Goal: Task Accomplishment & Management: Use online tool/utility

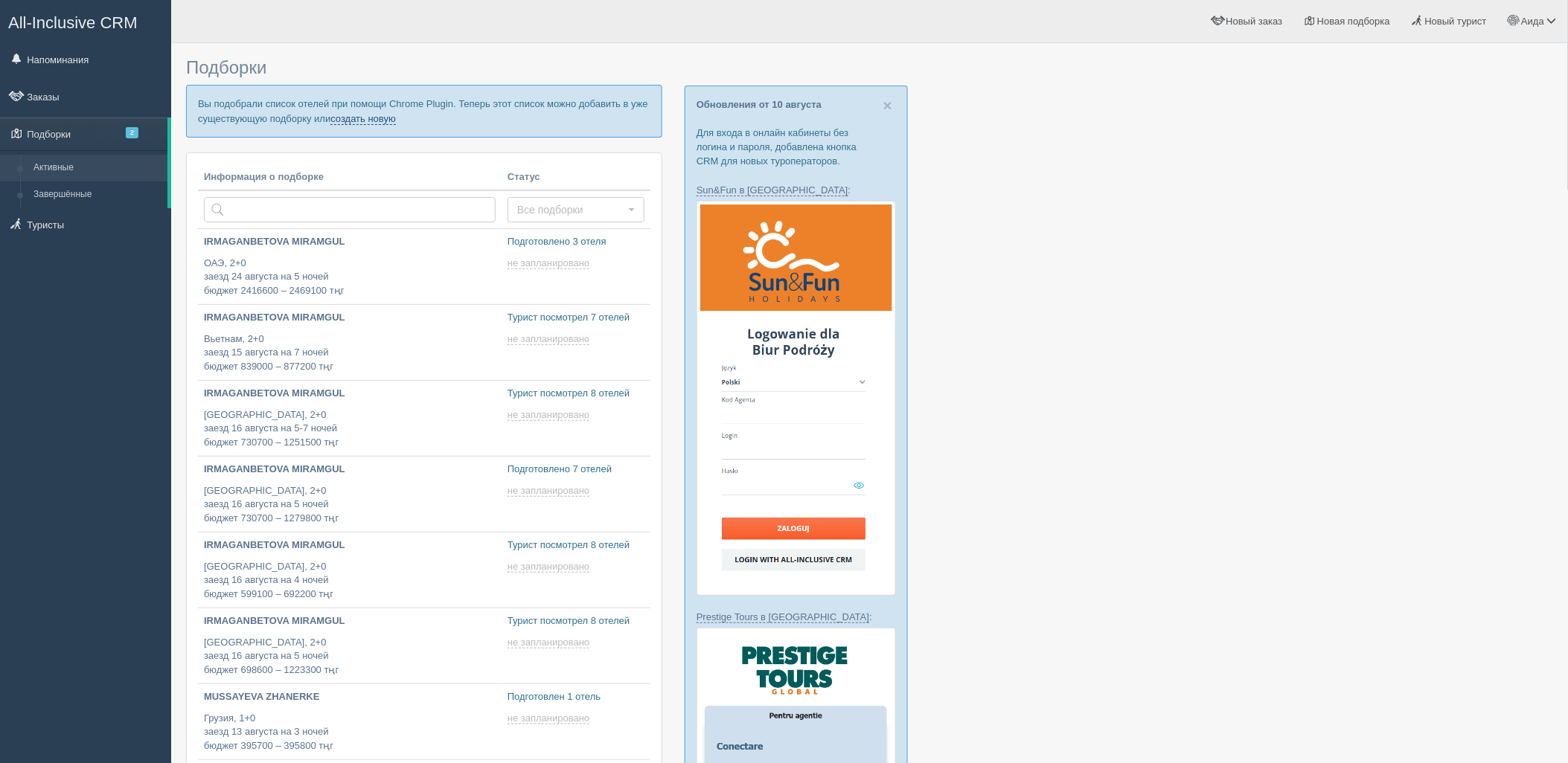
click at [384, 122] on link "создать новую" at bounding box center [363, 119] width 65 height 12
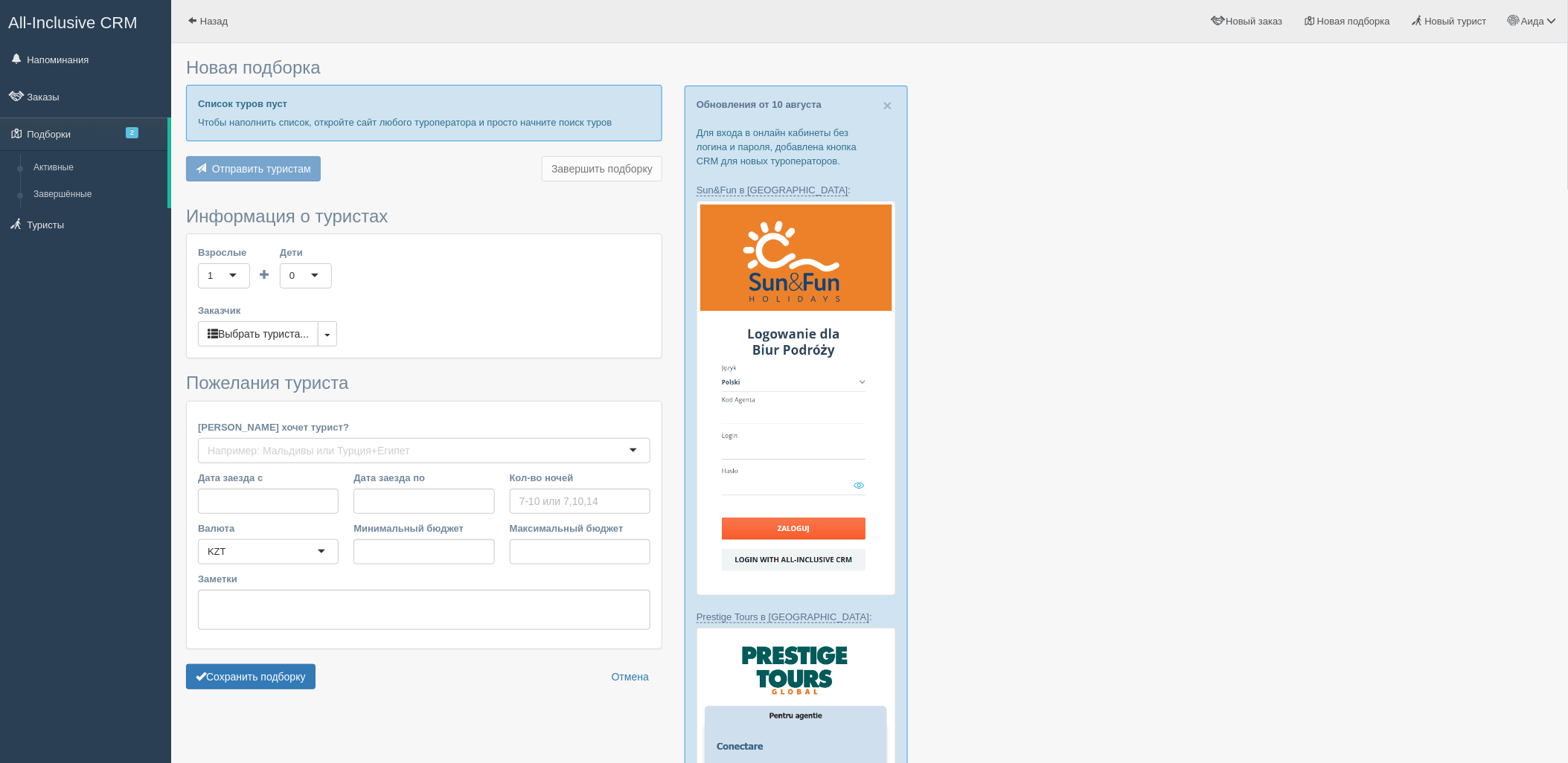
type input "3"
type input "147300"
type input "738200"
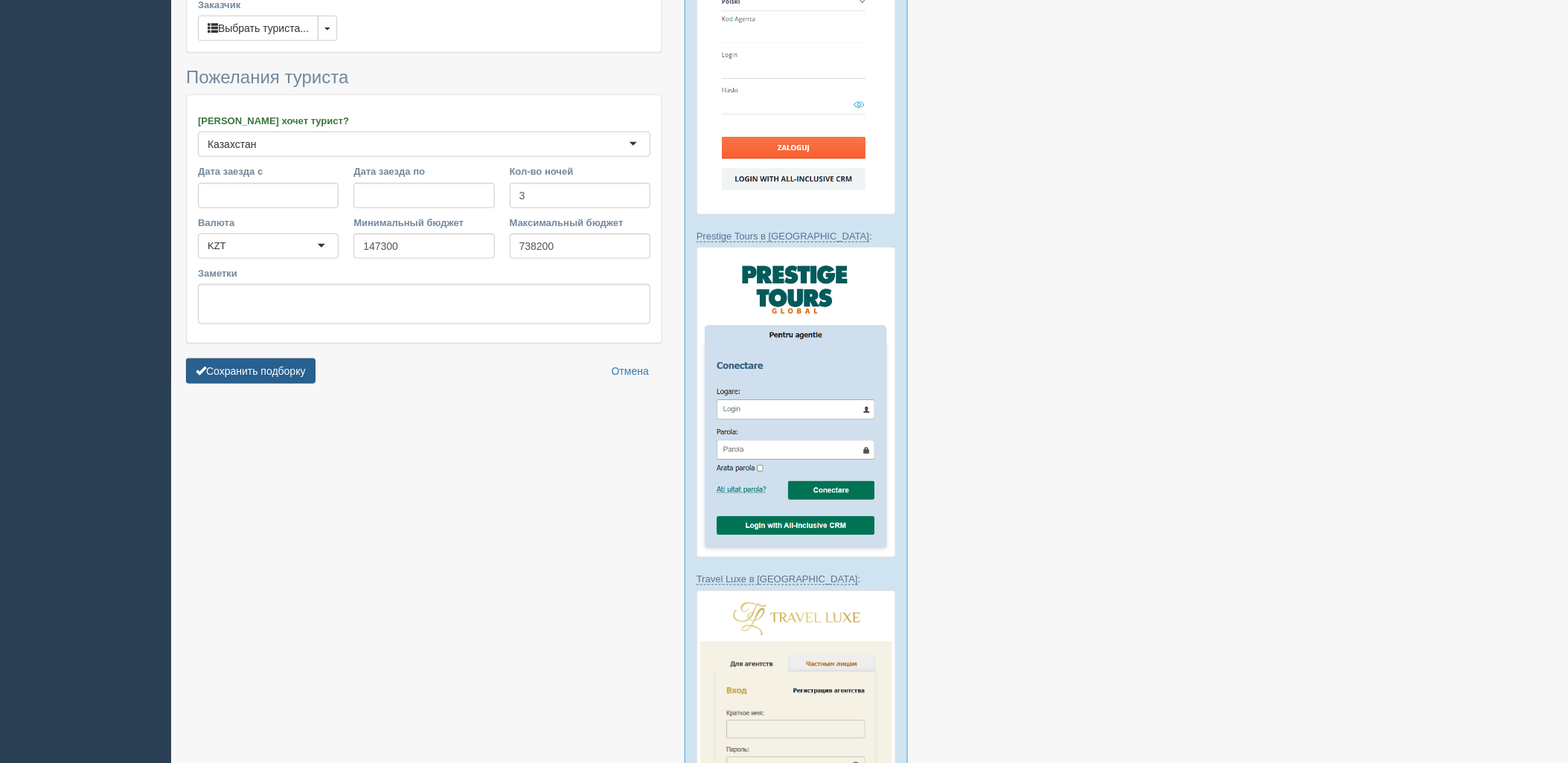
drag, startPoint x: 262, startPoint y: 365, endPoint x: 287, endPoint y: 366, distance: 25.0
click at [262, 366] on button "Сохранить подборку" at bounding box center [251, 370] width 129 height 25
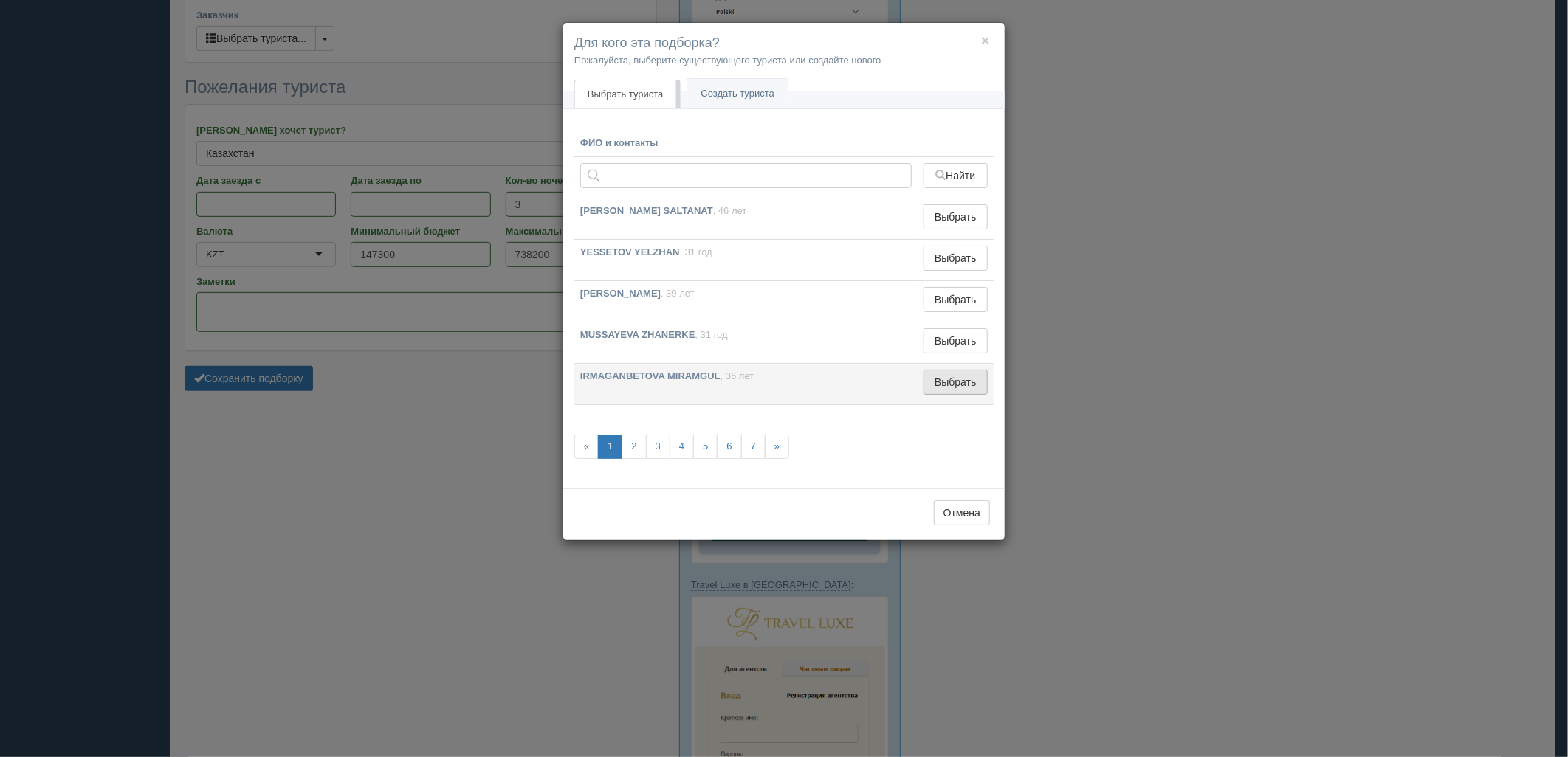
click at [954, 379] on button "Выбрать" at bounding box center [955, 382] width 64 height 25
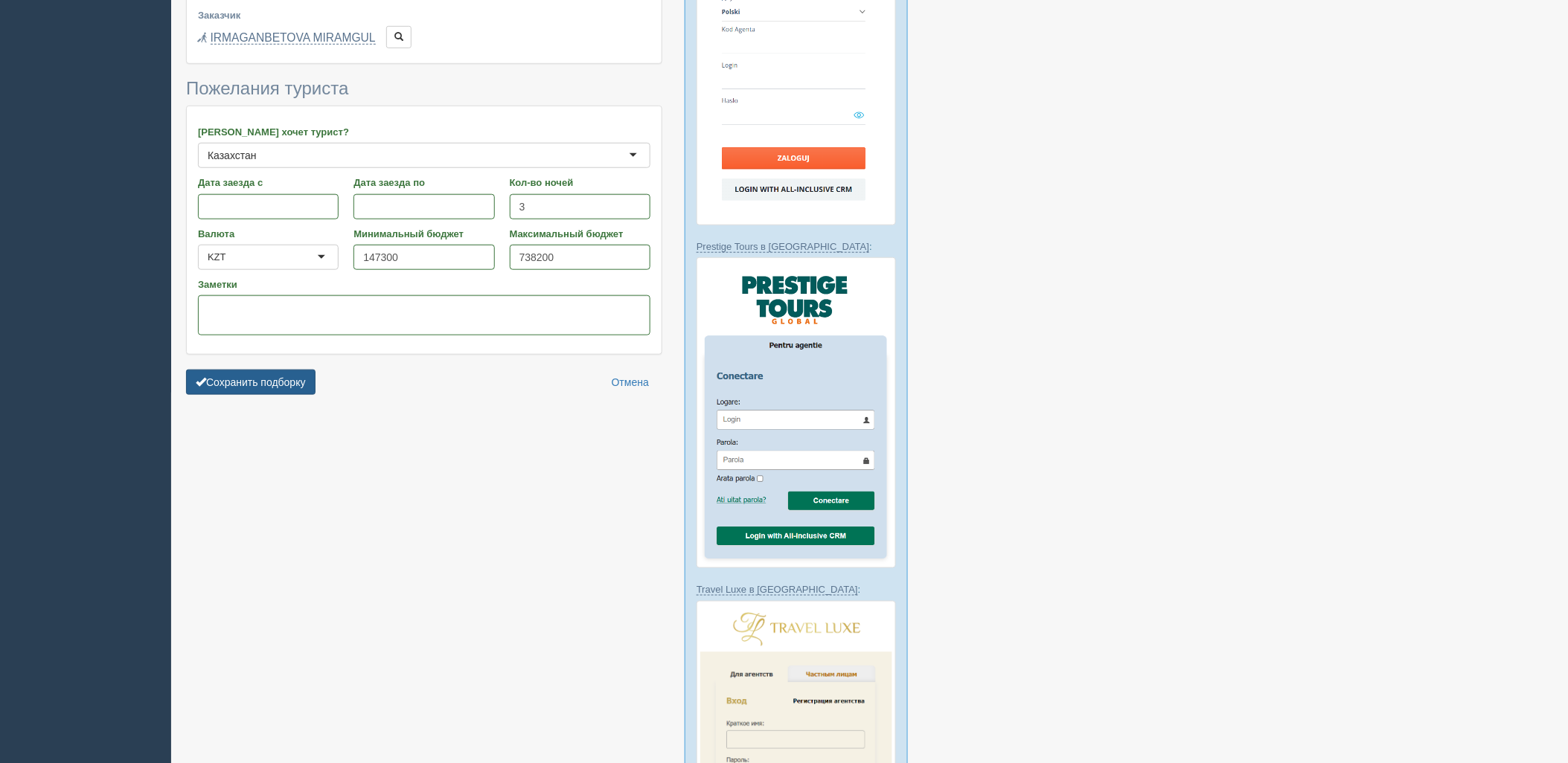
click at [273, 383] on button "Сохранить подборку" at bounding box center [251, 382] width 129 height 25
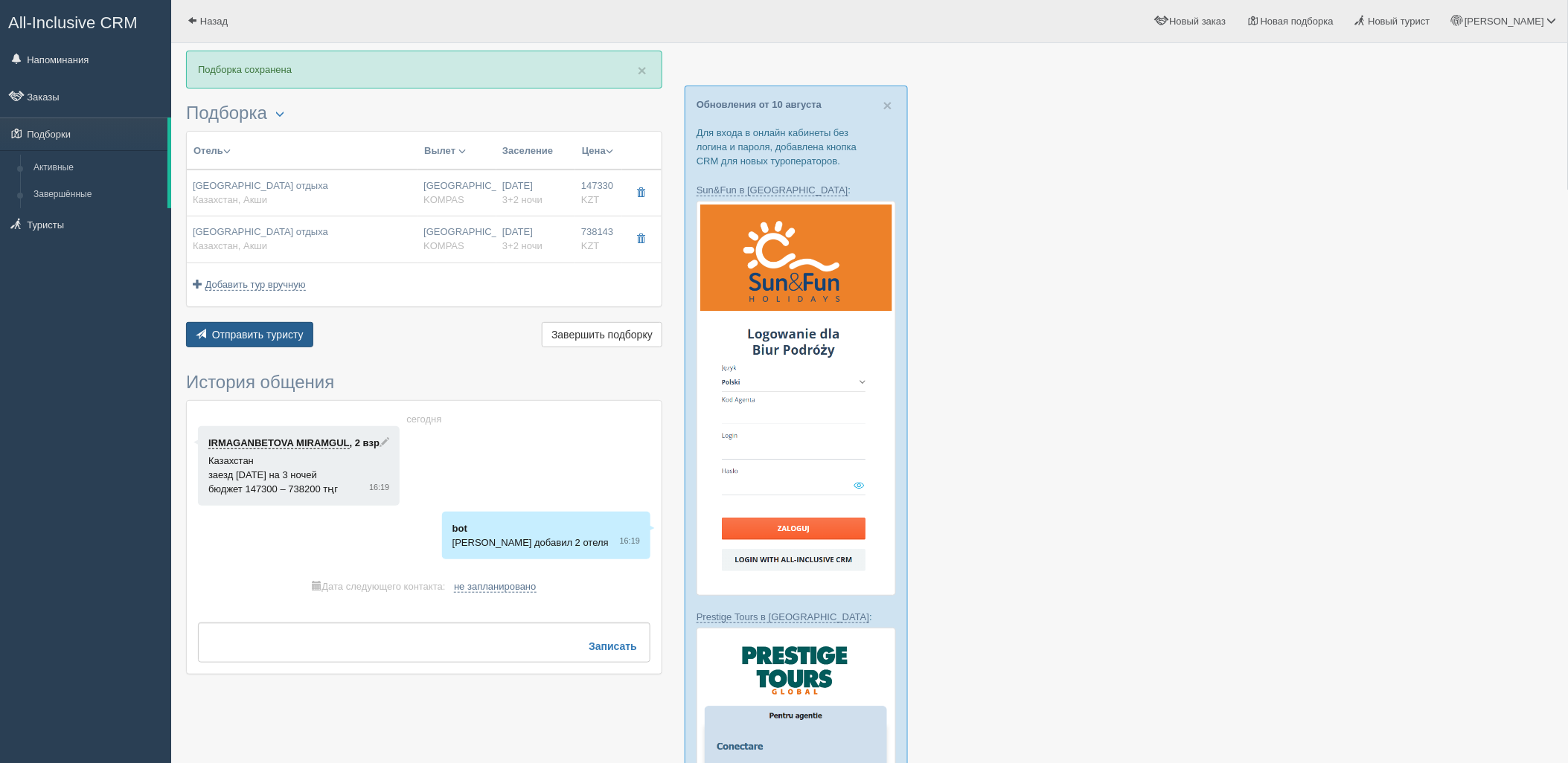
click at [285, 331] on span "Отправить туристу" at bounding box center [258, 335] width 92 height 12
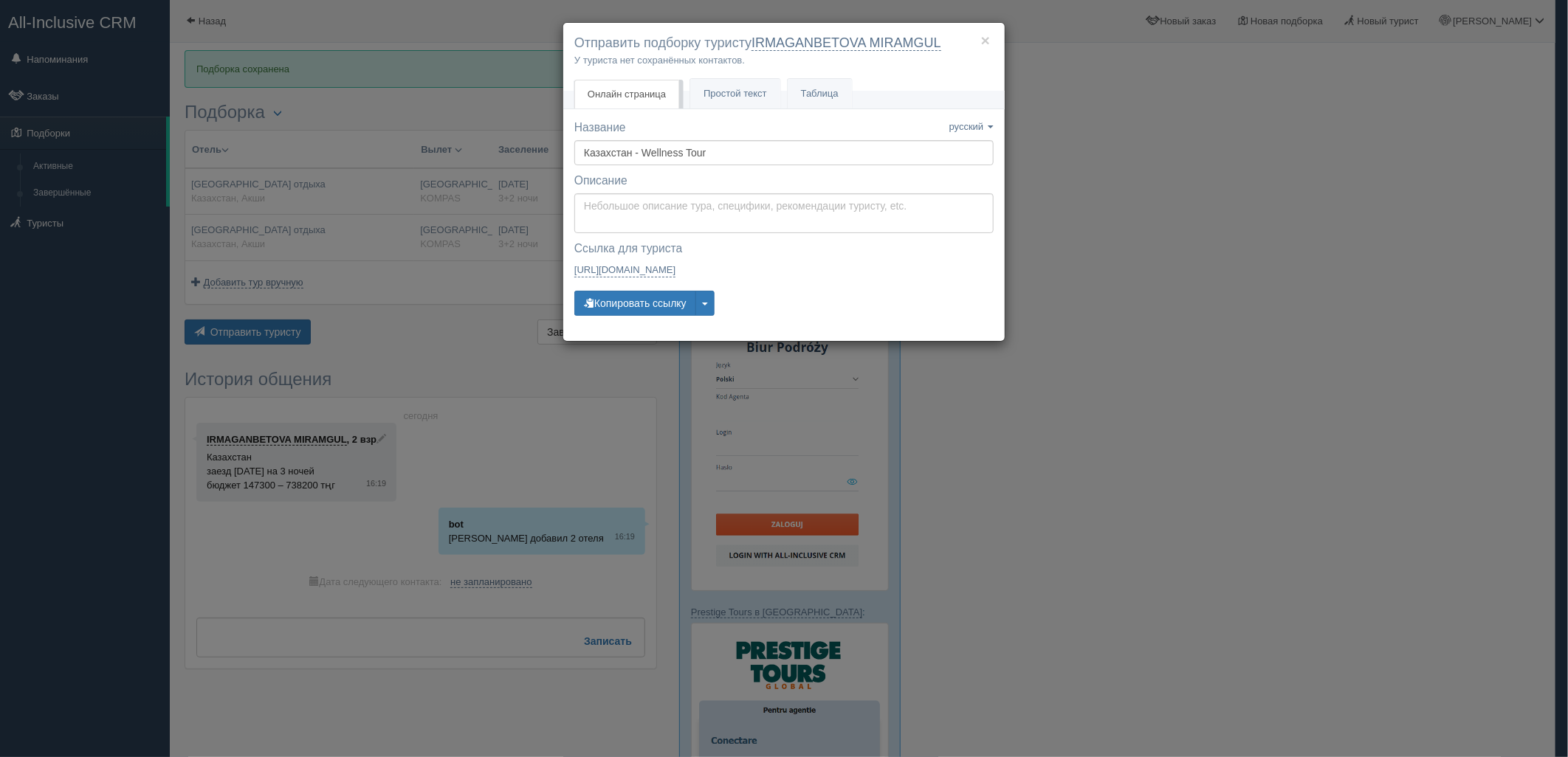
click at [732, 74] on div "× Отправить подборку туристу IRMAGANBETOVA MIRAMGUL У туриста нет сохранённых к…" at bounding box center [784, 58] width 442 height 69
click at [731, 90] on span "Простой текст" at bounding box center [735, 94] width 63 height 11
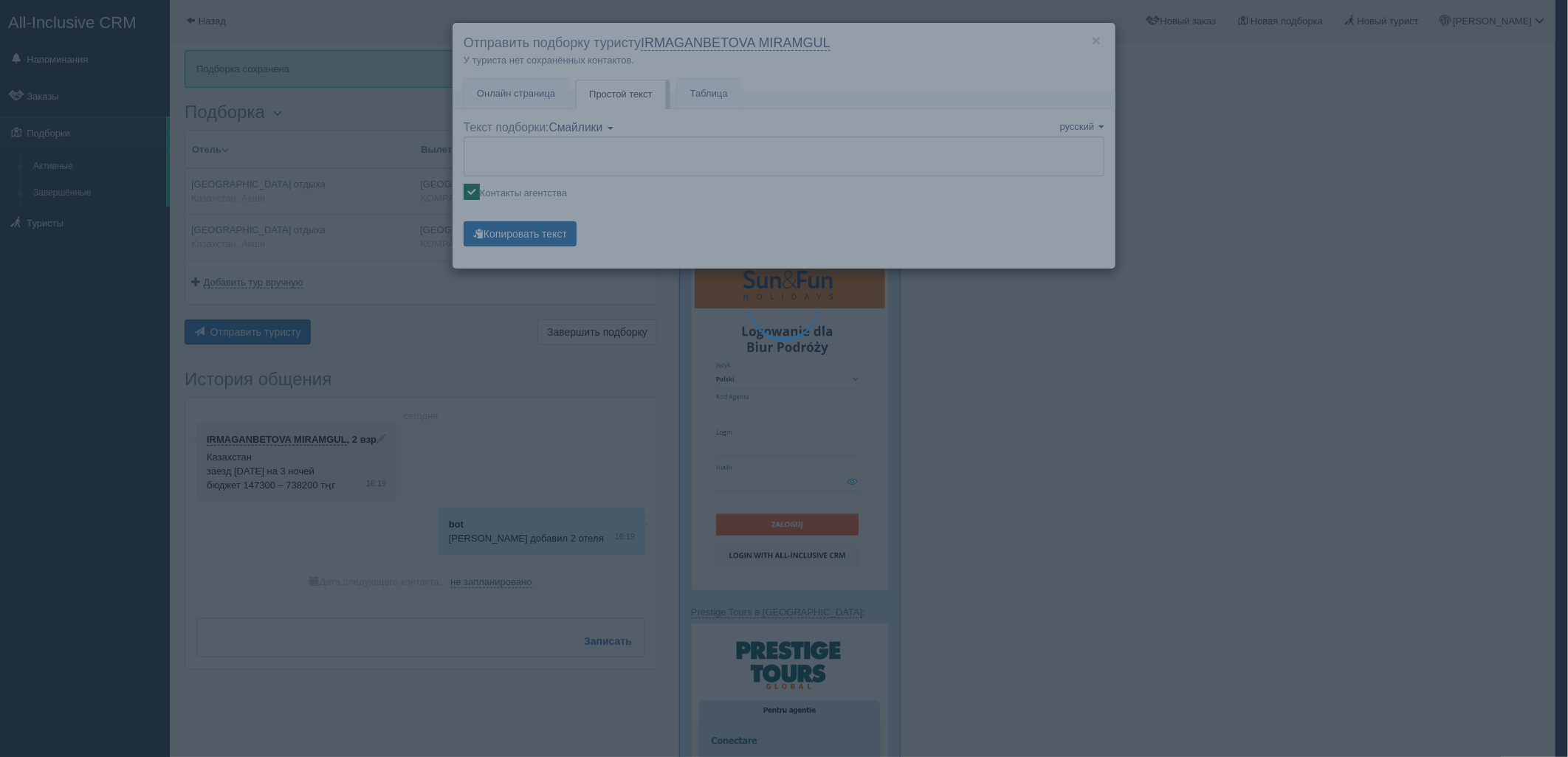
type textarea "🌞 Loremi dolo! Sitametcon Adi elitseddoei temporinc utlabore: 🌎 Etdolorem, Aliq…"
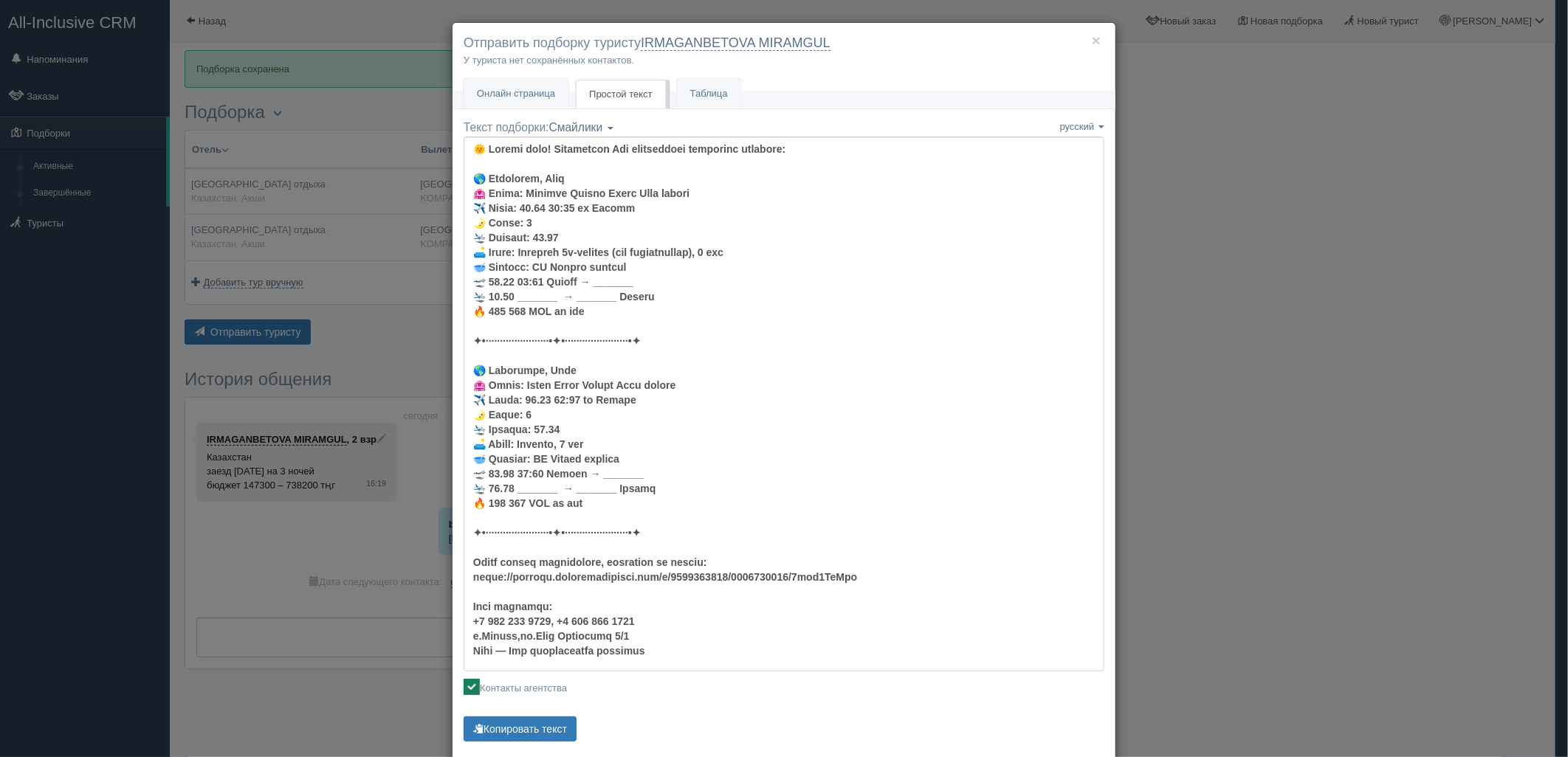
scroll to position [30, 0]
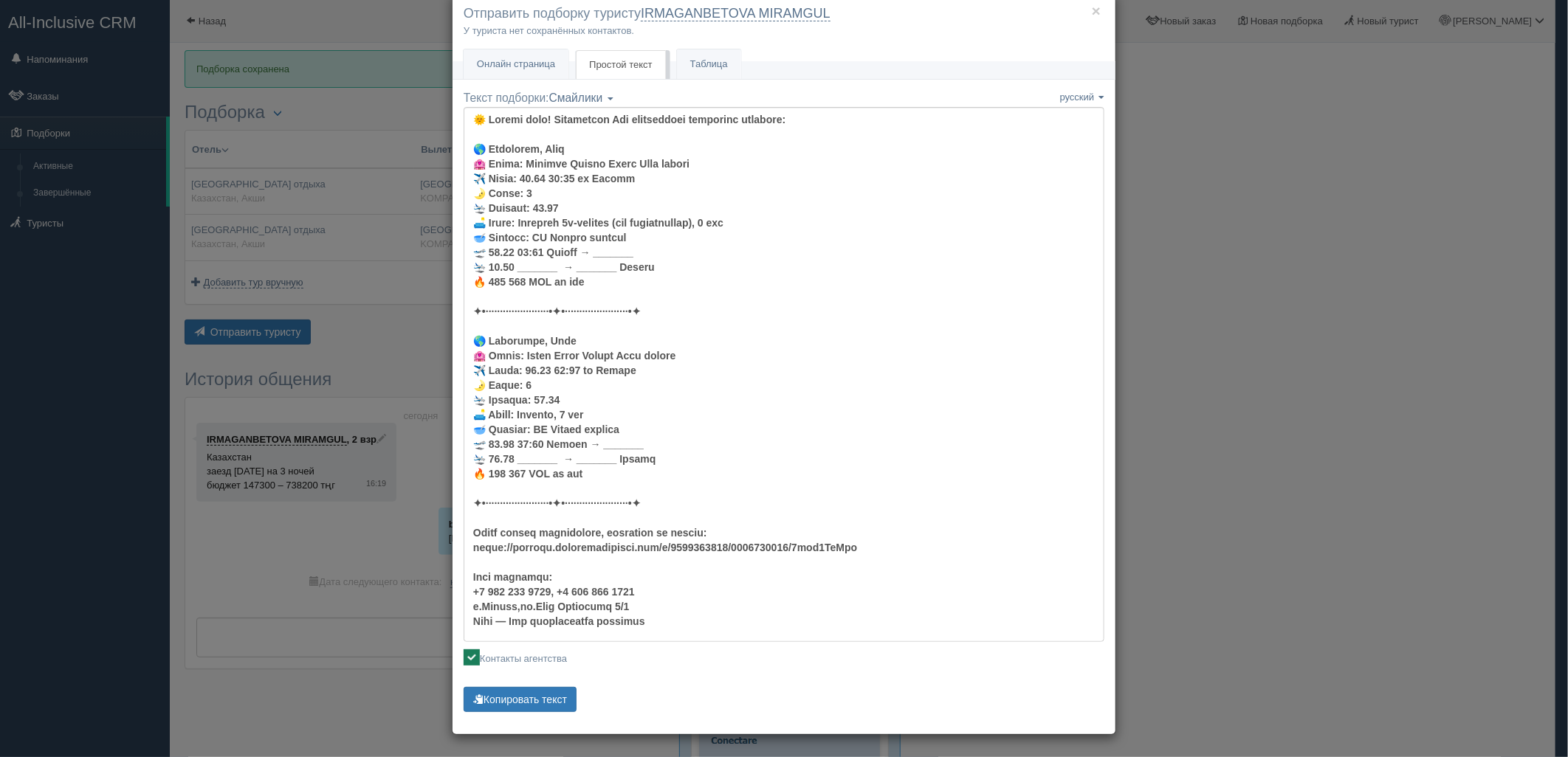
click at [547, 682] on div "Текст подборки: Смайлики Компактный Аскетический Смайлики Смайлики Компактный А…" at bounding box center [784, 403] width 641 height 626
click at [541, 699] on button "Копировать текст" at bounding box center [521, 699] width 113 height 25
